Goal: Information Seeking & Learning: Understand process/instructions

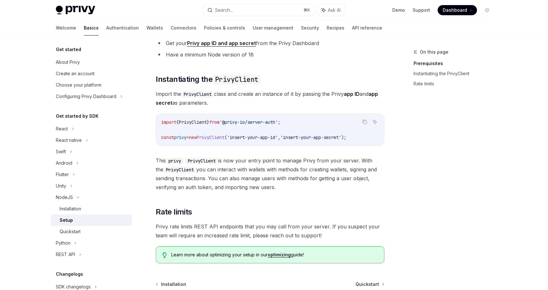
scroll to position [139, 0]
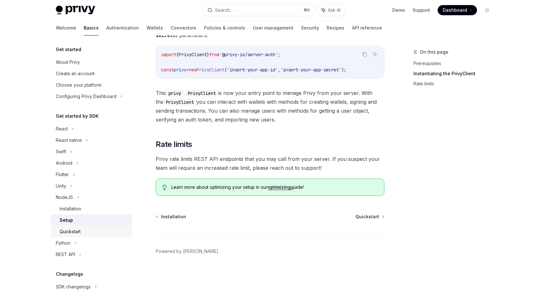
click at [75, 232] on div "Quickstart" at bounding box center [70, 232] width 21 height 8
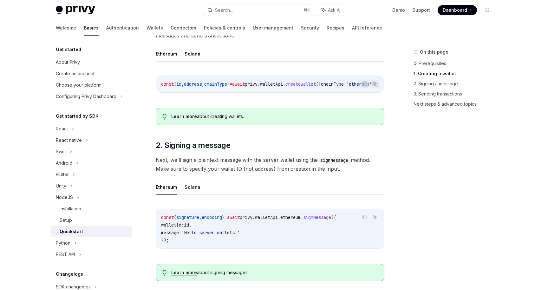
scroll to position [155, 0]
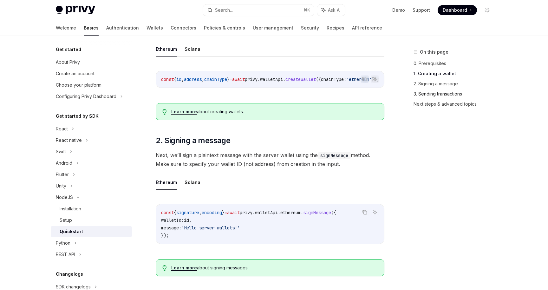
click at [426, 97] on link "3. Sending transactions" at bounding box center [456, 94] width 84 height 10
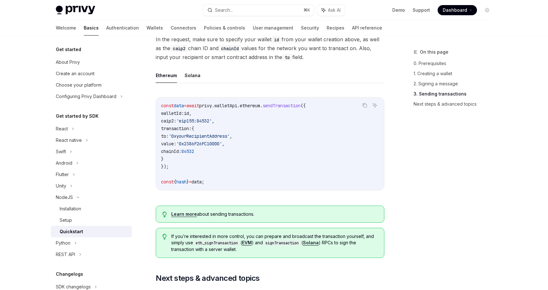
scroll to position [495, 0]
click at [192, 78] on button "Solana" at bounding box center [193, 76] width 16 height 15
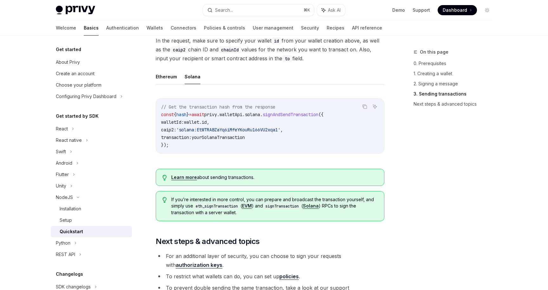
click at [199, 125] on span "wallet" at bounding box center [191, 122] width 15 height 6
click at [208, 131] on div "Dictionary AI features" at bounding box center [202, 135] width 16 height 8
click at [222, 131] on span "'solana:EtWTRABZaYq6iMfeYKouRu166VU2xqa1'" at bounding box center [228, 130] width 104 height 6
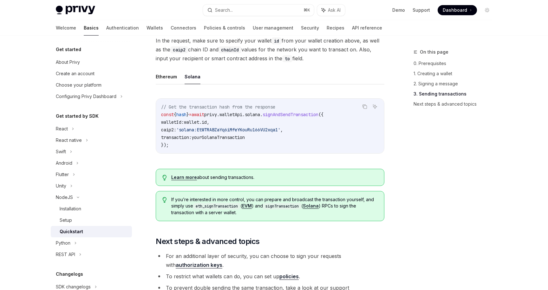
click at [222, 131] on span "'solana:EtWTRABZaYq6iMfeYKouRu166VU2xqa1'" at bounding box center [228, 130] width 104 height 6
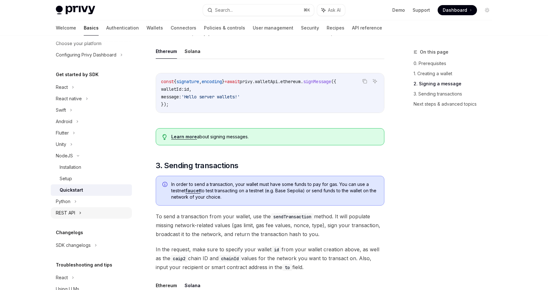
scroll to position [70, 0]
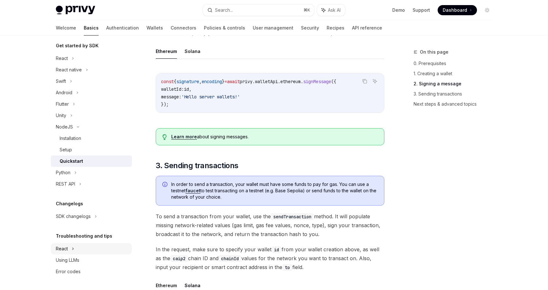
click at [80, 64] on div "React" at bounding box center [91, 58] width 81 height 11
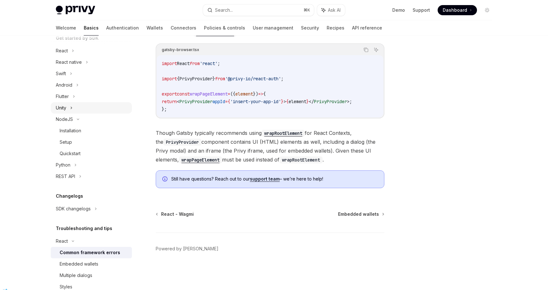
scroll to position [128, 0]
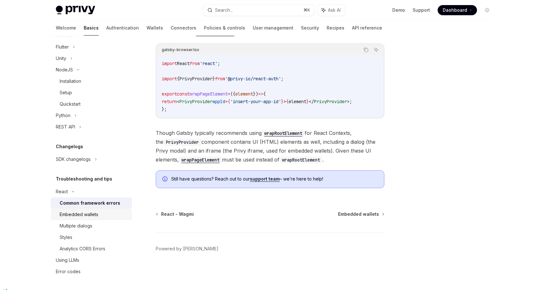
click at [96, 220] on link "Embedded wallets" at bounding box center [91, 214] width 81 height 11
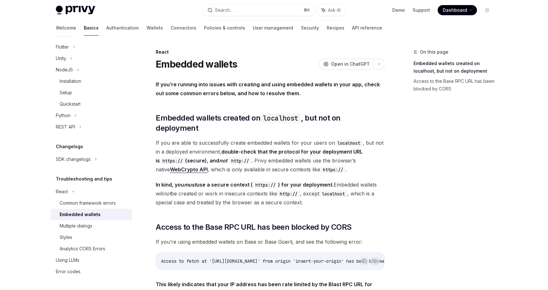
scroll to position [160, 0]
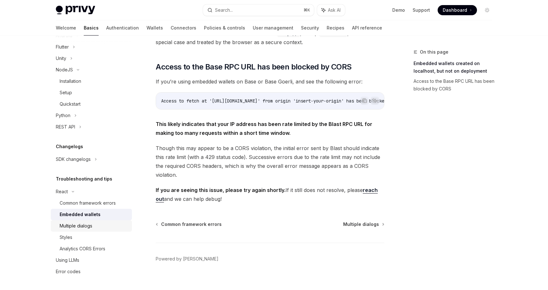
click at [111, 228] on div "Multiple dialogs" at bounding box center [94, 226] width 69 height 8
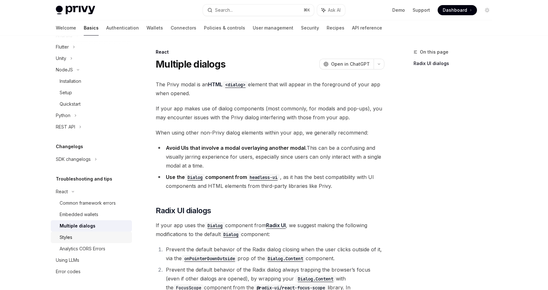
click at [109, 238] on div "Styles" at bounding box center [94, 238] width 69 height 8
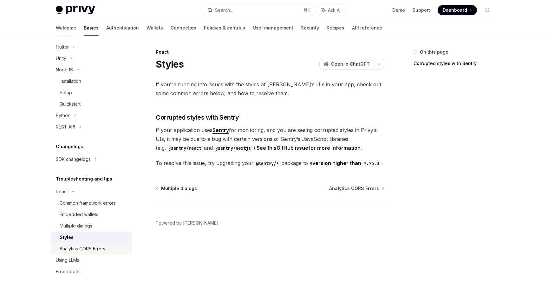
click at [109, 243] on link "Analytics CORS Errors" at bounding box center [91, 248] width 81 height 11
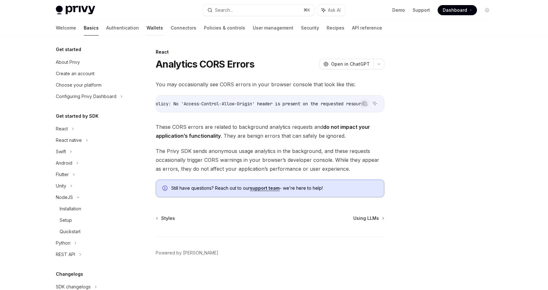
click at [147, 31] on link "Wallets" at bounding box center [155, 27] width 17 height 15
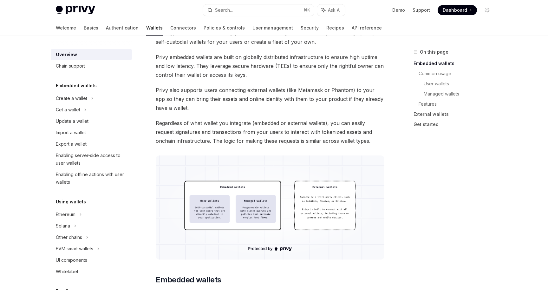
scroll to position [122, 0]
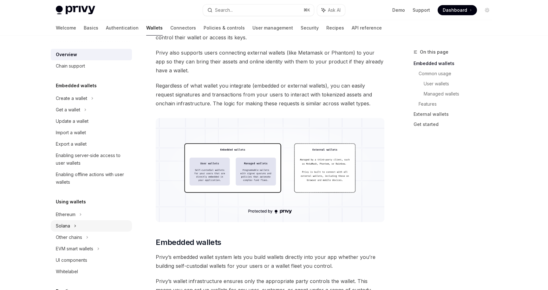
click at [84, 114] on icon at bounding box center [85, 110] width 3 height 8
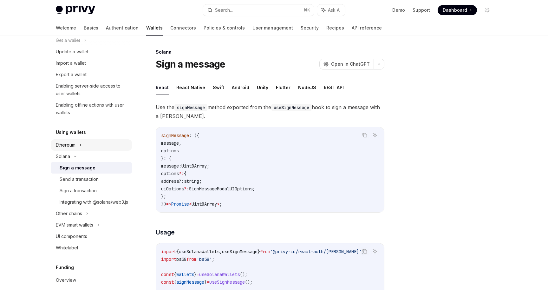
scroll to position [78, 0]
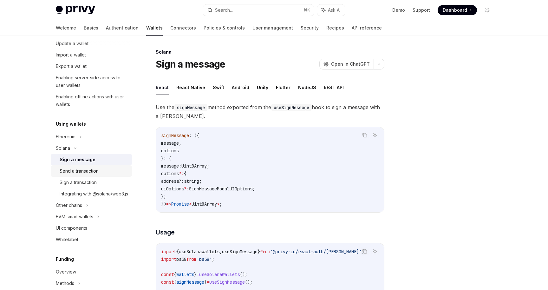
click at [86, 175] on link "Send a transaction" at bounding box center [91, 170] width 81 height 11
type textarea "*"
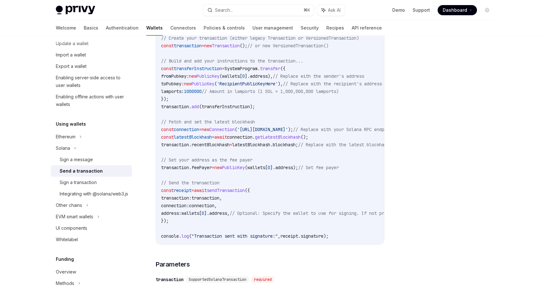
scroll to position [306, 0]
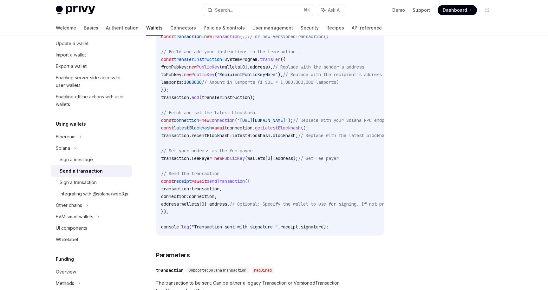
click at [239, 68] on span "wallets" at bounding box center [231, 67] width 18 height 6
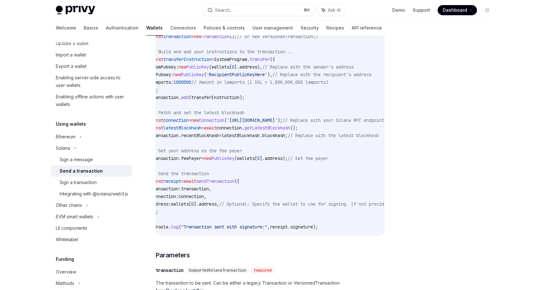
scroll to position [0, 0]
